Goal: Communication & Community: Answer question/provide support

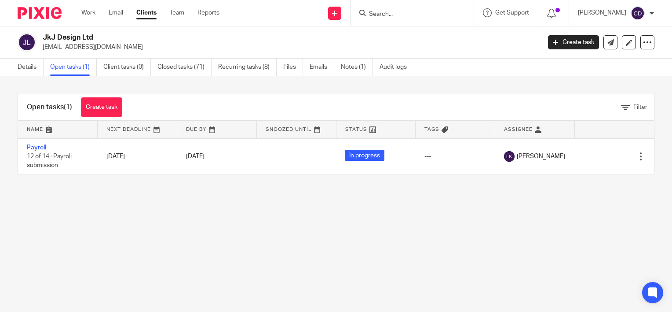
click at [397, 12] on input "Search" at bounding box center [407, 15] width 79 height 8
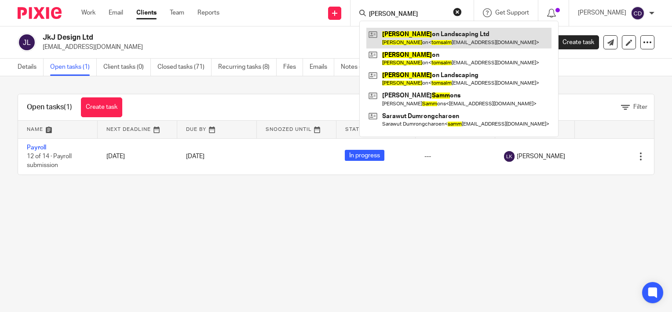
type input "[PERSON_NAME]"
click at [431, 35] on link at bounding box center [459, 38] width 185 height 20
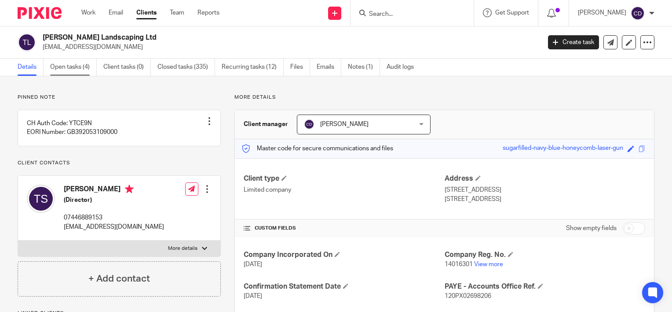
click at [65, 75] on link "Open tasks (4)" at bounding box center [73, 67] width 47 height 17
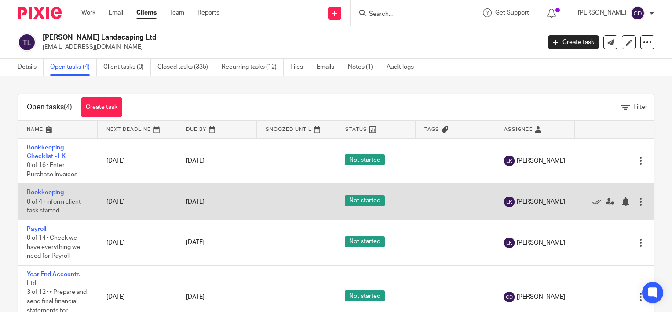
scroll to position [16, 0]
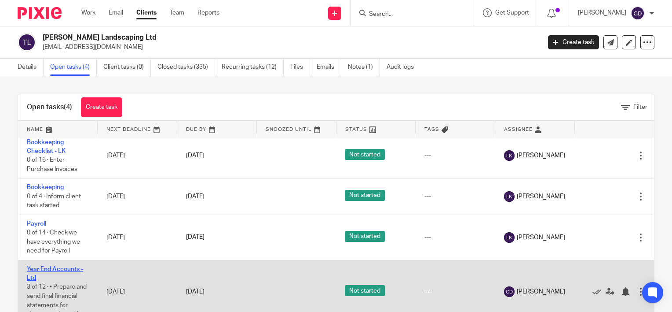
click at [55, 266] on link "Year End Accounts - Ltd" at bounding box center [55, 273] width 56 height 15
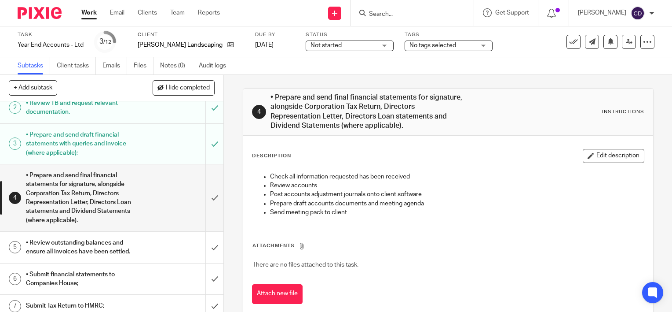
scroll to position [88, 0]
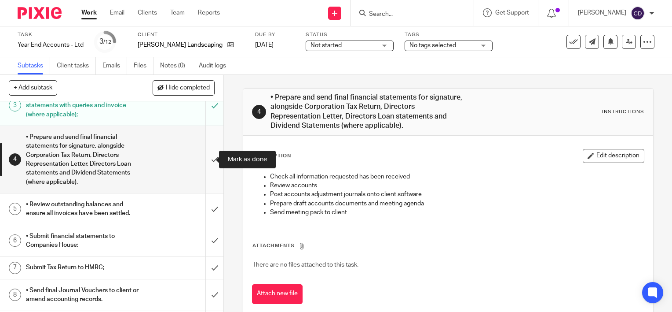
click at [206, 164] on input "submit" at bounding box center [112, 159] width 224 height 67
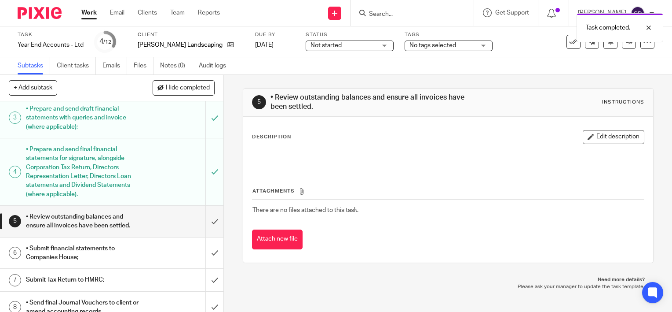
scroll to position [132, 0]
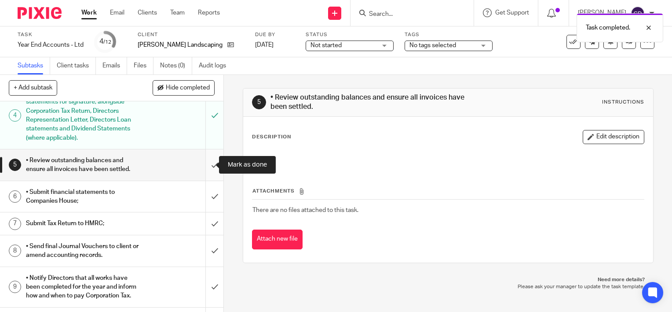
click at [202, 164] on input "submit" at bounding box center [112, 164] width 224 height 31
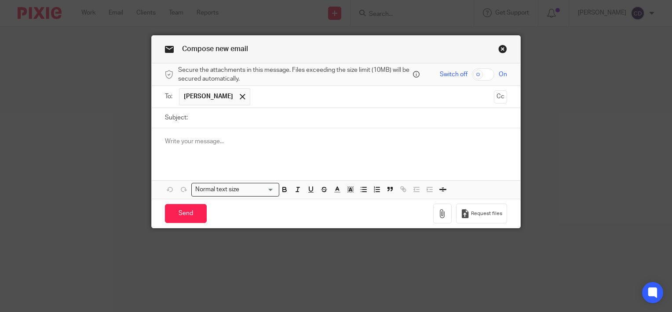
click at [236, 152] on div at bounding box center [336, 145] width 369 height 34
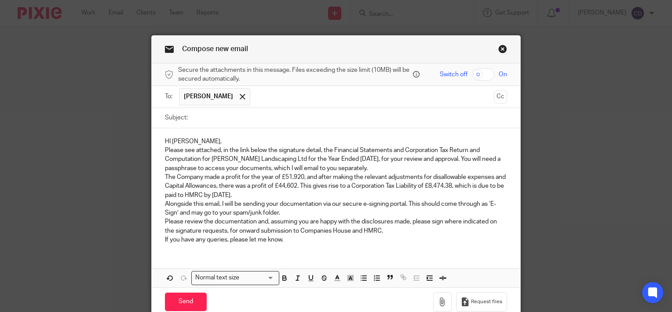
click at [221, 144] on p "HI [PERSON_NAME]," at bounding box center [336, 141] width 342 height 9
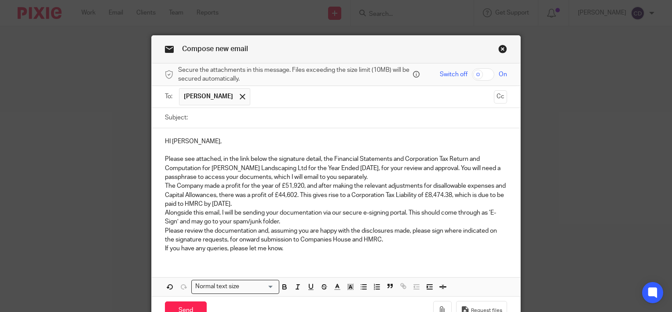
click at [394, 175] on p "Please see attached, in the link below the signature detail, the Financial Stat…" at bounding box center [336, 167] width 342 height 27
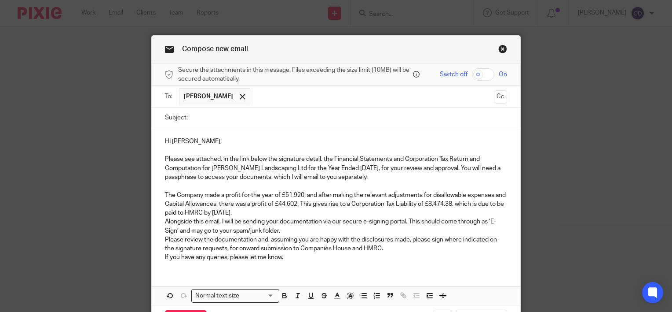
click at [280, 209] on p "The Company made a profit for the year of £51,920, and after making the relevan…" at bounding box center [336, 204] width 342 height 27
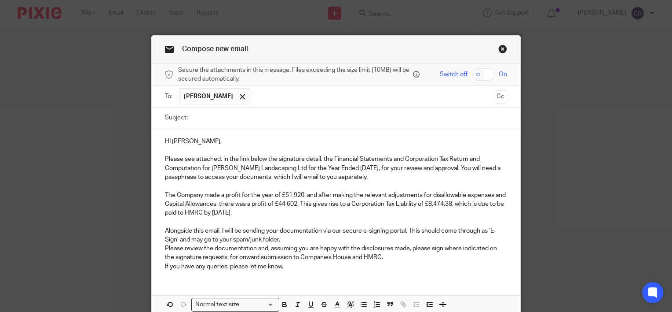
click at [287, 236] on p "Alongside this email, I will be sending your documentation via our secure e-sig…" at bounding box center [336, 235] width 342 height 18
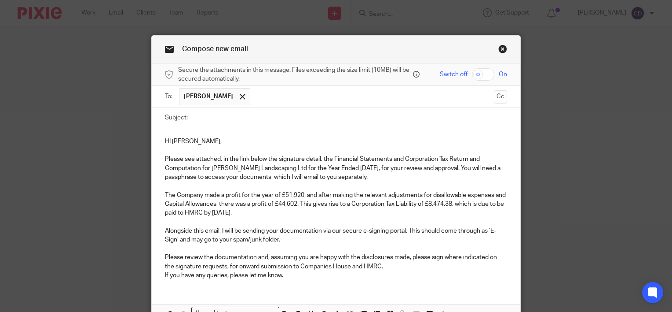
click at [400, 265] on p "Please review the documentation and, assuming you are happy with the disclosure…" at bounding box center [336, 262] width 342 height 18
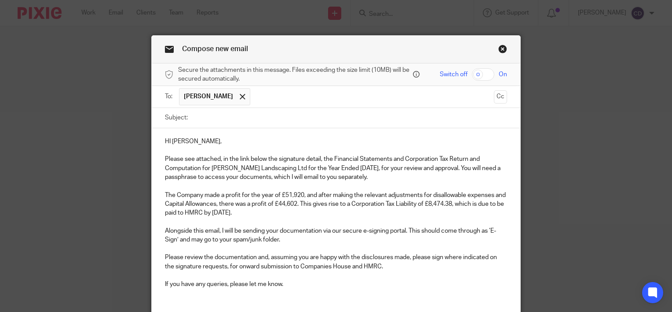
click at [308, 280] on p "If you have any queries, please let me know." at bounding box center [336, 283] width 342 height 9
click at [265, 114] on input "Subject:" at bounding box center [349, 118] width 315 height 20
type input "YE 31 March 2025"
click at [479, 74] on input "checkbox" at bounding box center [483, 74] width 22 height 12
checkbox input "true"
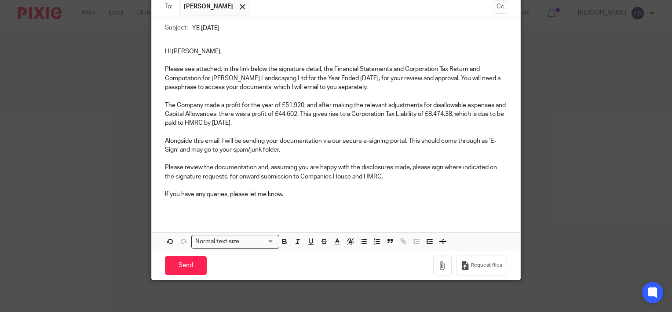
scroll to position [92, 0]
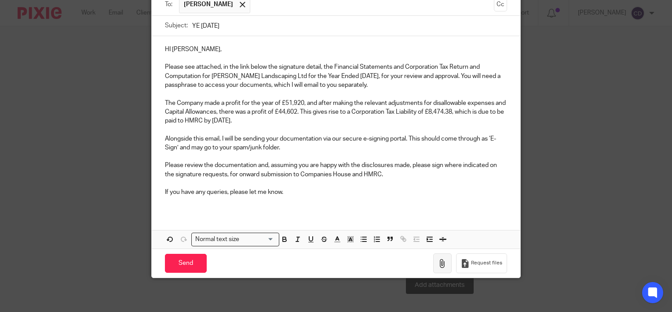
click at [437, 267] on button "button" at bounding box center [442, 263] width 18 height 20
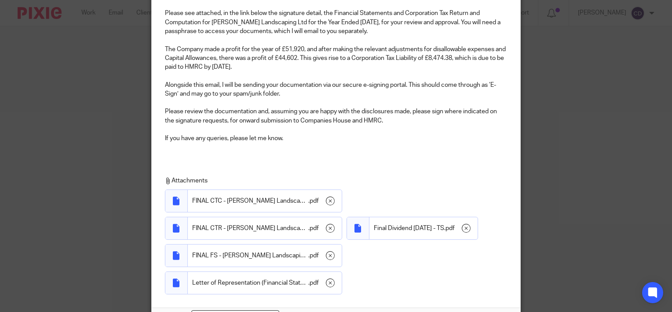
scroll to position [176, 0]
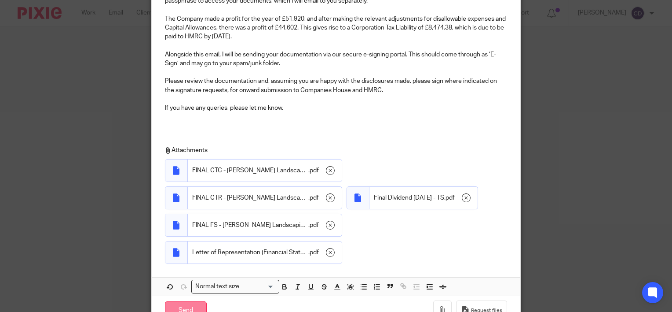
click at [173, 302] on input "Send" at bounding box center [186, 310] width 42 height 19
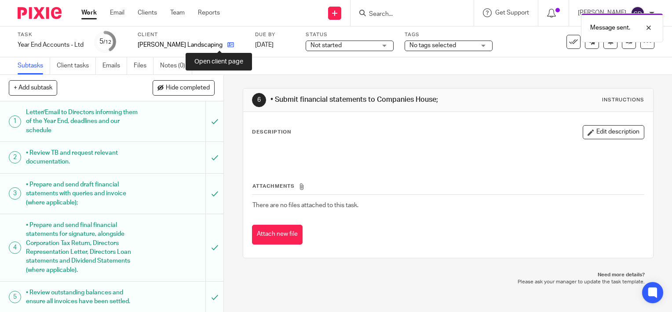
click at [228, 45] on icon at bounding box center [231, 44] width 7 height 7
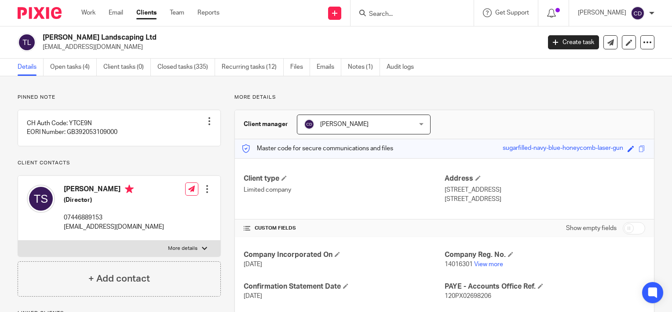
drag, startPoint x: 486, startPoint y: 151, endPoint x: 615, endPoint y: 155, distance: 129.0
click at [615, 155] on div "Master code for secure communications and files sugarfilled-navy-blue-honeycomb…" at bounding box center [444, 148] width 419 height 19
copy div "sugarfilled-navy-blue-honeycomb-laser-gun"
click at [608, 43] on icon at bounding box center [611, 42] width 7 height 7
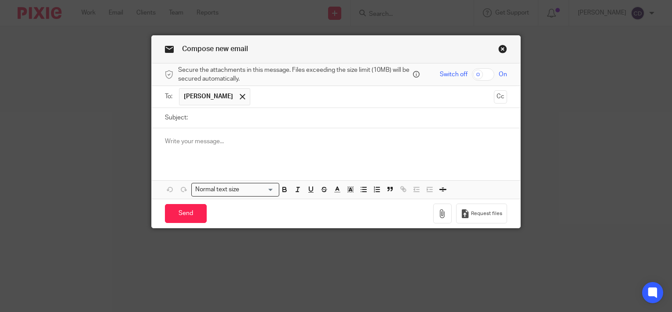
click at [314, 120] on input "Subject:" at bounding box center [349, 118] width 315 height 20
type input "Passphrase"
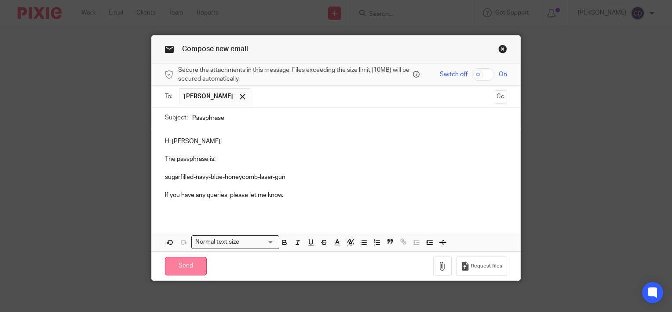
click at [195, 268] on input "Send" at bounding box center [186, 266] width 42 height 19
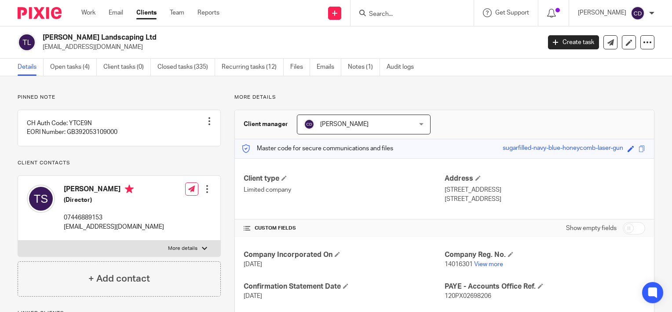
click at [410, 14] on input "Search" at bounding box center [407, 15] width 79 height 8
click at [58, 64] on link "Open tasks (4)" at bounding box center [73, 67] width 47 height 17
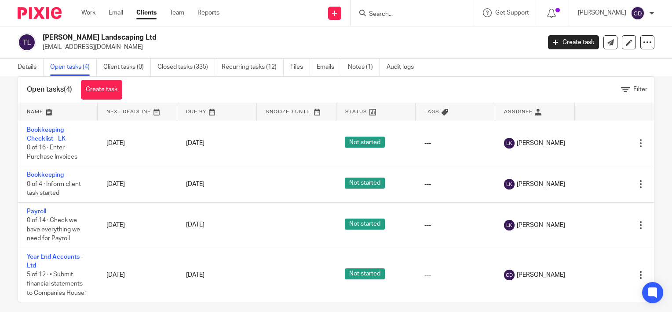
scroll to position [26, 0]
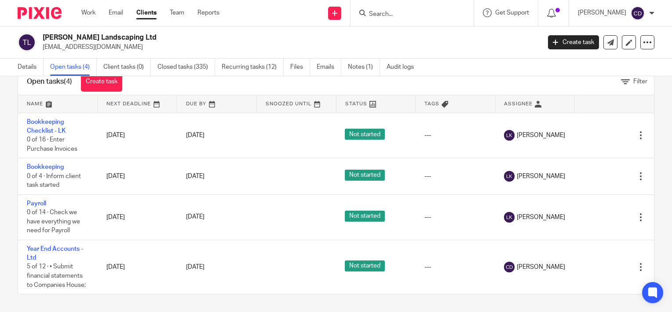
click at [431, 18] on input "Search" at bounding box center [407, 15] width 79 height 8
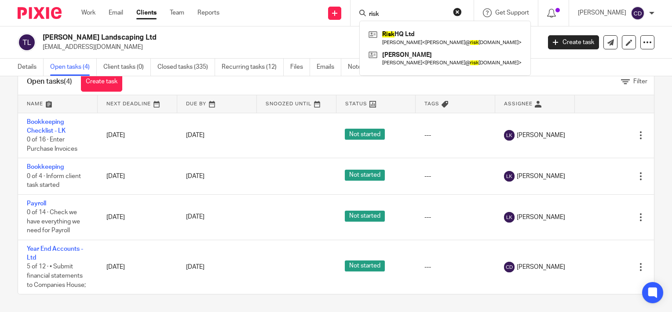
type input "risk"
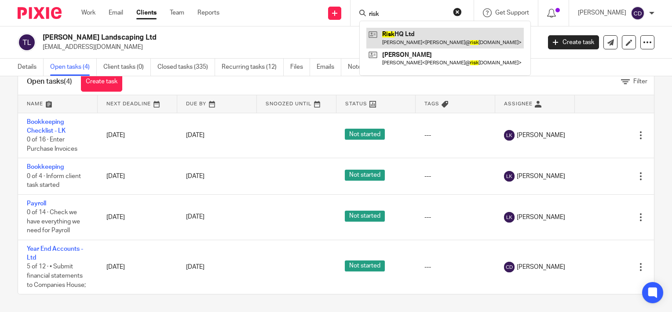
click at [424, 29] on div "Risk HQ Ltd Neil Adebowale < neil@ risk hq.co.uk > Neil Adebowale Neil Adebowal…" at bounding box center [446, 48] width 172 height 55
drag, startPoint x: 424, startPoint y: 29, endPoint x: 425, endPoint y: 34, distance: 5.7
click at [425, 34] on link at bounding box center [446, 38] width 158 height 20
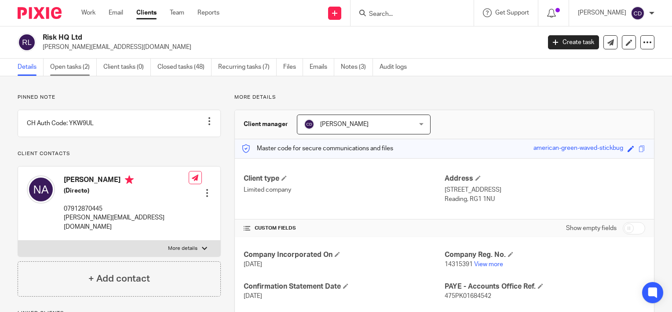
click at [66, 69] on link "Open tasks (2)" at bounding box center [73, 67] width 47 height 17
